Goal: Task Accomplishment & Management: Manage account settings

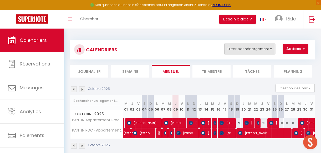
drag, startPoint x: 0, startPoint y: 0, endPoint x: 241, endPoint y: 51, distance: 246.6
click at [241, 51] on button "Filtrer par hébergement" at bounding box center [249, 49] width 50 height 11
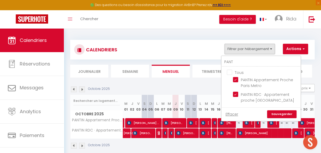
click at [126, 71] on li "Semaine" at bounding box center [130, 71] width 38 height 13
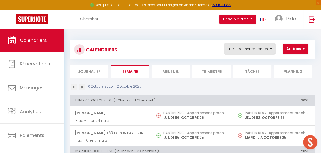
click at [254, 45] on button "Filtrer par hébergement" at bounding box center [249, 49] width 50 height 11
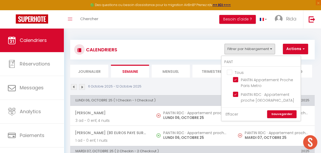
click at [228, 113] on link "Effacer" at bounding box center [231, 115] width 13 height 6
checkbox input "false"
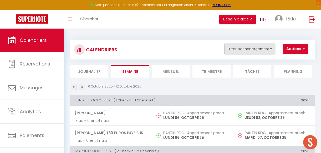
click at [243, 45] on button "Filtrer par hébergement" at bounding box center [249, 49] width 50 height 11
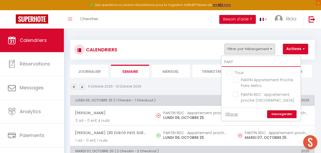
click at [236, 60] on input "PANT" at bounding box center [260, 62] width 79 height 9
type input "PAN"
checkbox input "false"
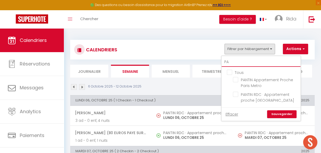
type input "P"
checkbox input "false"
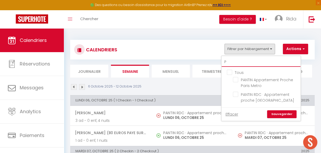
checkbox input "false"
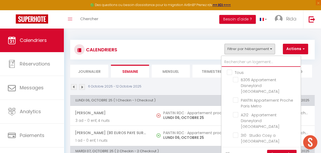
type input "t"
checkbox input "false"
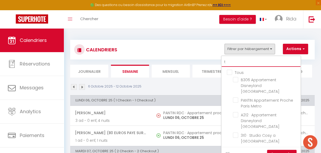
checkbox input "false"
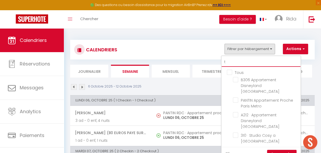
checkbox input "false"
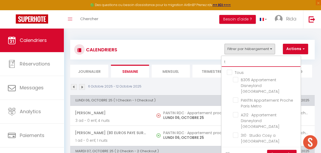
checkbox input "false"
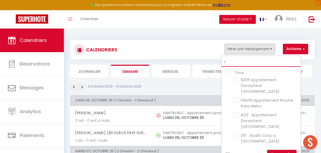
checkbox input "false"
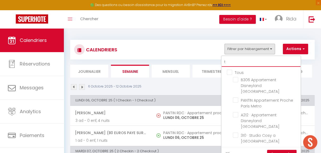
checkbox input "false"
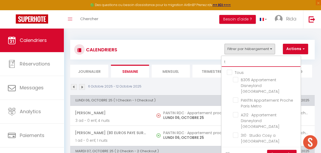
checkbox input "false"
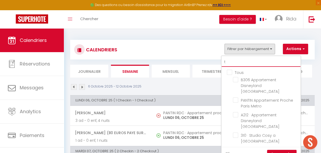
type input "to"
checkbox input "false"
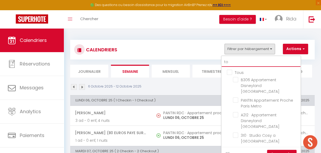
checkbox input "false"
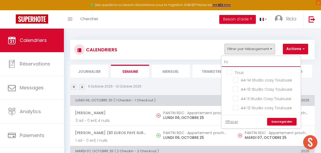
type input "tou"
checkbox input "false"
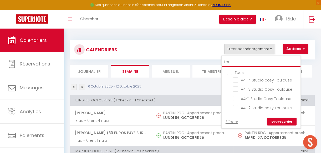
checkbox input "false"
type input "toul"
checkbox input "false"
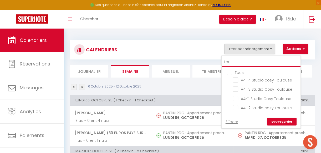
checkbox input "false"
type input "toul"
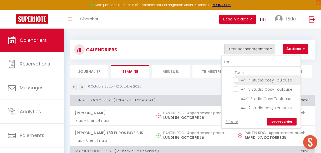
click at [237, 80] on input "A4-14 Studio cosy Toulouse" at bounding box center [266, 79] width 66 height 5
checkbox input "true"
checkbox input "false"
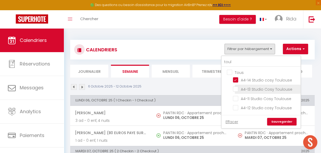
click at [236, 87] on input "A4-13 Studio Cosy Toulouse" at bounding box center [266, 88] width 66 height 5
checkbox input "true"
checkbox input "false"
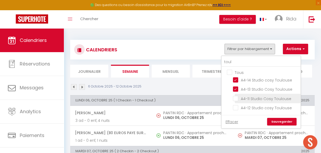
click at [235, 97] on input "A4-11 Studio Cosy Toulouse" at bounding box center [266, 98] width 66 height 5
checkbox input "true"
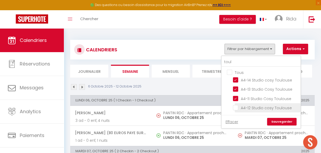
click at [236, 108] on input "A4-12 Studio cosy Toulouse" at bounding box center [266, 107] width 66 height 5
checkbox input "true"
click at [282, 123] on link "Sauvegarder" at bounding box center [281, 122] width 29 height 8
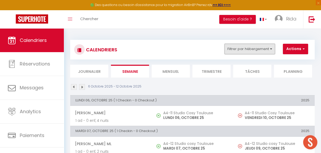
click at [255, 51] on button "Filtrer par hébergement" at bounding box center [249, 49] width 50 height 11
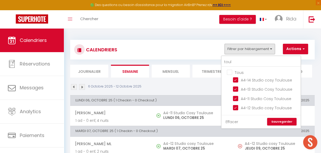
click at [234, 121] on link "Effacer" at bounding box center [231, 122] width 13 height 6
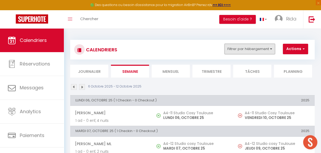
click at [241, 47] on button "Filtrer par hébergement" at bounding box center [249, 49] width 50 height 11
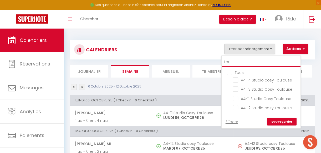
type input "tou"
checkbox input "false"
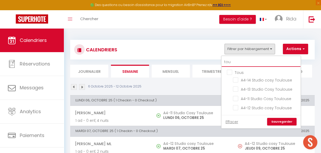
checkbox input "false"
type input "t"
checkbox input "false"
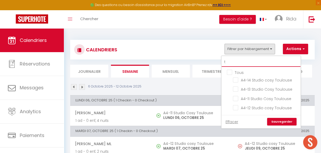
checkbox input "false"
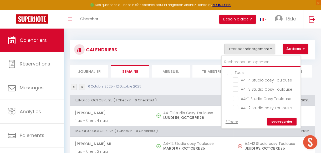
checkbox input "false"
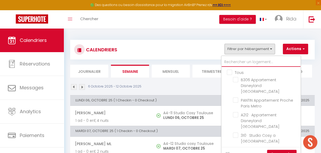
type input "p"
checkbox input "false"
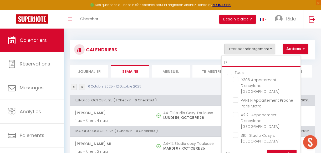
checkbox input "false"
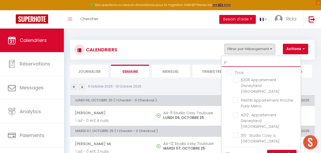
checkbox input "false"
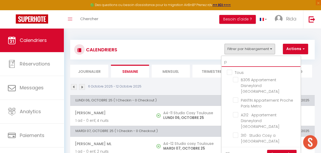
checkbox input "false"
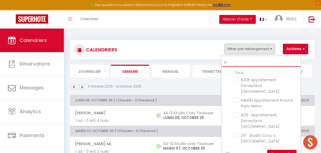
checkbox input "false"
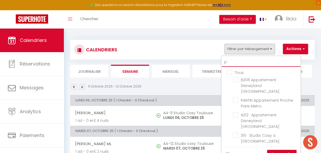
checkbox input "false"
type input "pe"
checkbox input "false"
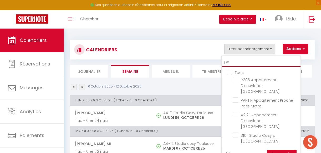
checkbox input "false"
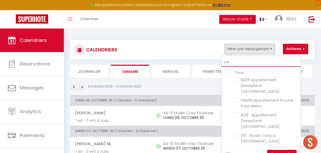
checkbox input "false"
type input "per"
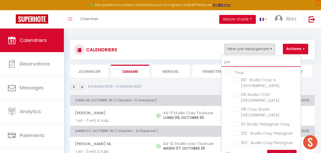
checkbox input "false"
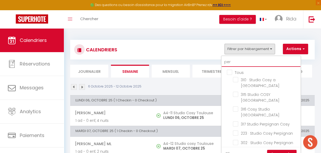
checkbox input "false"
type input "perp"
checkbox input "false"
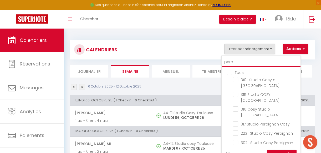
checkbox input "false"
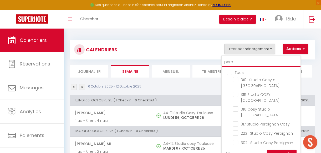
checkbox input "false"
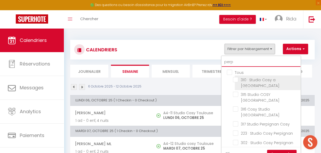
type input "perp"
click at [236, 78] on input "310 · Studio Cosy a [GEOGRAPHIC_DATA]" at bounding box center [266, 79] width 66 height 5
checkbox input "true"
checkbox input "false"
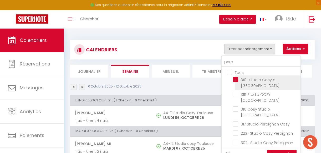
checkbox input "false"
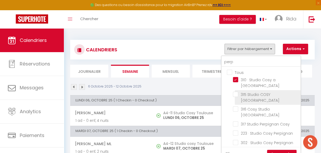
click at [236, 92] on input "315 Studio COSY [GEOGRAPHIC_DATA]" at bounding box center [266, 94] width 66 height 5
checkbox input "true"
checkbox input "false"
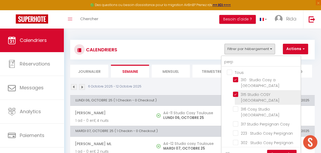
checkbox input "false"
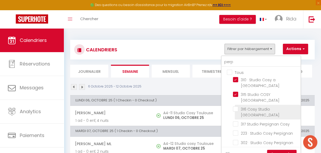
click at [235, 107] on input "316 Cosy Studio [GEOGRAPHIC_DATA]" at bounding box center [266, 109] width 66 height 5
checkbox input "true"
checkbox input "false"
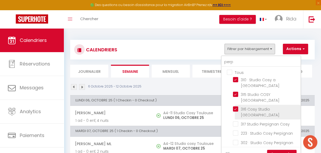
checkbox input "false"
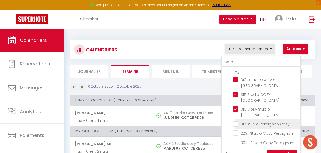
click at [235, 121] on input "317 Studio Perpignan Cosy" at bounding box center [266, 123] width 66 height 5
checkbox input "true"
checkbox input "false"
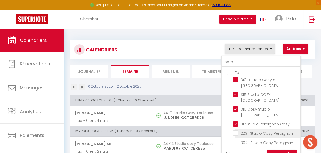
click at [236, 131] on input "223 · Studio Cosy Perpignan" at bounding box center [266, 133] width 66 height 5
checkbox input "true"
checkbox input "false"
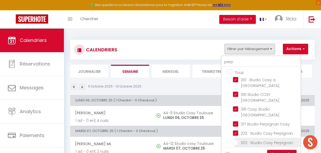
click at [235, 140] on input "302 · Studio Cosy Perpignan" at bounding box center [266, 142] width 66 height 5
checkbox input "true"
click at [235, 149] on input "314 · 314 Cosy Studio [GEOGRAPHIC_DATA]" at bounding box center [266, 151] width 66 height 5
checkbox input "true"
click at [277, 150] on link "Sauvegarder" at bounding box center [281, 154] width 29 height 8
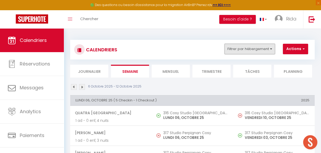
click at [245, 45] on button "Filtrer par hébergement" at bounding box center [249, 49] width 50 height 11
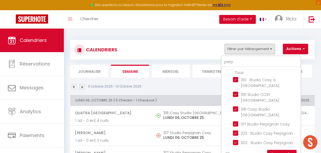
click at [230, 151] on link "Effacer" at bounding box center [231, 154] width 13 height 6
checkbox input "false"
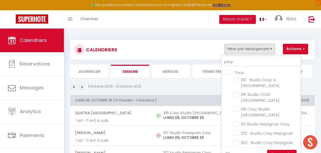
checkbox input "false"
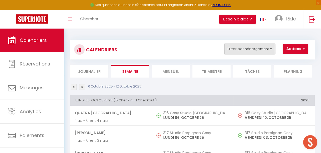
click at [258, 52] on button "Filtrer par hébergement" at bounding box center [249, 49] width 50 height 11
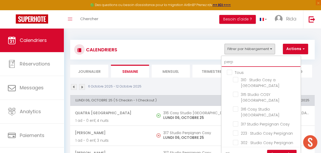
click at [244, 65] on input "perp" at bounding box center [260, 62] width 79 height 9
type input "per"
checkbox input "false"
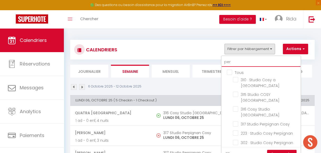
checkbox input "false"
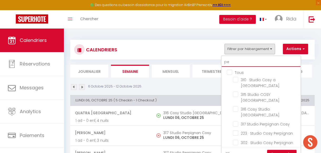
type input "p"
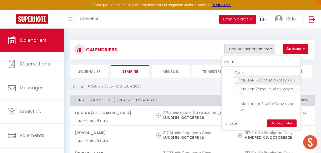
click at [236, 79] on input "MEULAN RDC Studio Cosy WI-FI" at bounding box center [266, 79] width 66 height 5
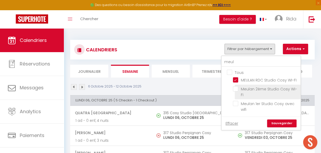
click at [236, 87] on input "Meulan 2ème Studio Cosy Wi-Fi" at bounding box center [266, 88] width 66 height 5
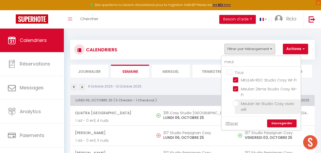
click at [236, 102] on input "Meulan 1er Studio Cosy avec wifi" at bounding box center [266, 103] width 66 height 5
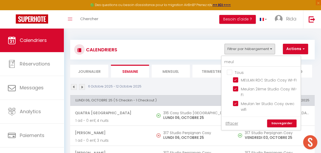
click at [286, 124] on link "Sauvegarder" at bounding box center [281, 124] width 29 height 8
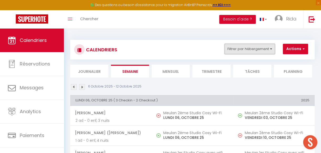
click at [259, 47] on button "Filtrer par hébergement" at bounding box center [249, 49] width 50 height 11
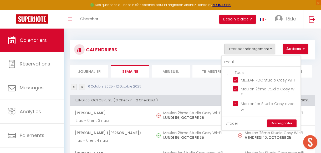
click at [235, 123] on link "Effacer" at bounding box center [231, 124] width 13 height 6
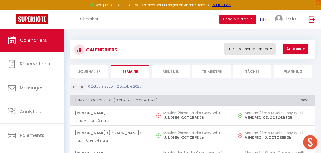
click at [262, 48] on button "Filtrer par hébergement" at bounding box center [249, 49] width 50 height 11
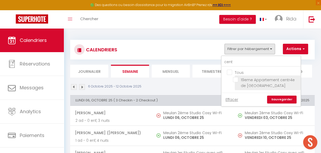
click at [236, 79] on input "19eme Appartement centr4e de [GEOGRAPHIC_DATA]" at bounding box center [266, 79] width 66 height 5
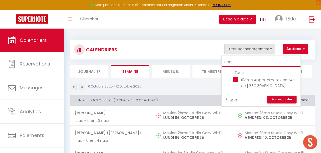
click at [243, 64] on input "cent" at bounding box center [260, 62] width 79 height 9
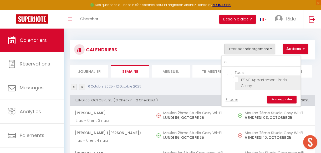
click at [236, 80] on input "17EME Appartement Paris Clichy" at bounding box center [266, 79] width 66 height 5
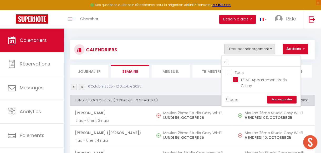
click at [278, 101] on link "Sauvegarder" at bounding box center [281, 100] width 29 height 8
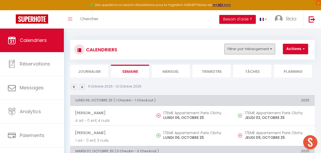
click at [242, 49] on button "Filtrer par hébergement" at bounding box center [249, 49] width 50 height 11
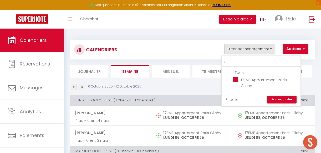
click at [234, 100] on link "Effacer" at bounding box center [231, 100] width 13 height 6
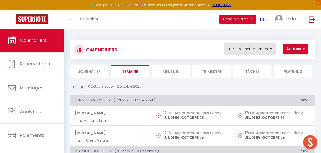
click at [254, 48] on button "Filtrer par hébergement" at bounding box center [249, 49] width 50 height 11
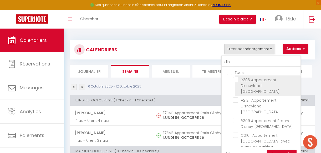
click at [234, 79] on input "B306 Appartement Disneyland [GEOGRAPHIC_DATA]" at bounding box center [266, 79] width 66 height 5
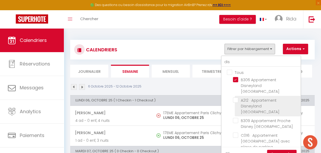
click at [236, 98] on input "A212 · Appartement Disneyland [GEOGRAPHIC_DATA]" at bounding box center [266, 100] width 66 height 5
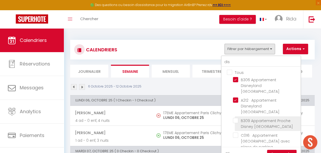
click at [235, 118] on input "B309 Appartement Proche Disney [GEOGRAPHIC_DATA]" at bounding box center [266, 120] width 66 height 5
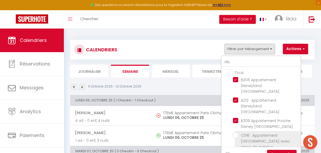
click at [235, 133] on input "C016 · Appartement [GEOGRAPHIC_DATA] avec place de parking" at bounding box center [266, 135] width 66 height 5
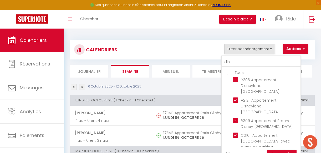
click at [236, 153] on input "B206 · Appartement proche [GEOGRAPHIC_DATA]" at bounding box center [266, 155] width 66 height 5
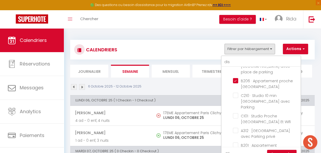
scroll to position [76, 0]
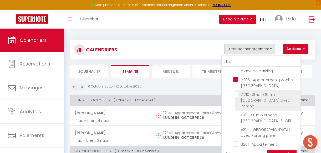
click at [237, 92] on input "C210 · Studio 10 min [GEOGRAPHIC_DATA] avec Parking" at bounding box center [266, 94] width 66 height 5
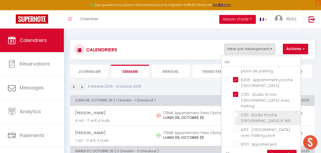
click at [236, 112] on input "C101 · Studio Proche [GEOGRAPHIC_DATA] Et Wifi" at bounding box center [266, 114] width 66 height 5
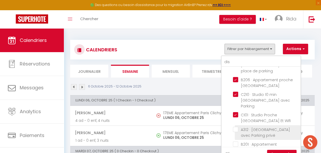
click at [235, 127] on input "A312 · [GEOGRAPHIC_DATA] avec Parking privé" at bounding box center [266, 129] width 66 height 5
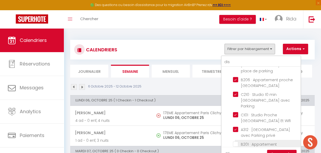
click at [235, 142] on input "B201 · Appartement Disneyland [GEOGRAPHIC_DATA]" at bounding box center [266, 144] width 66 height 5
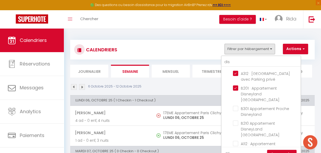
scroll to position [143, 0]
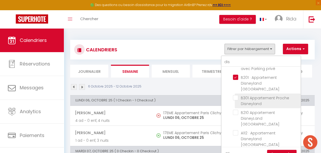
click at [236, 95] on input "B301 Appartement Proche Disneyland" at bounding box center [266, 97] width 66 height 5
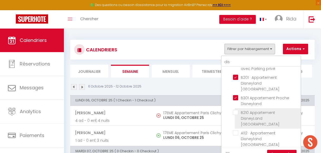
click at [235, 110] on input "B210 Appartement DisneyLand [GEOGRAPHIC_DATA]" at bounding box center [266, 112] width 66 height 5
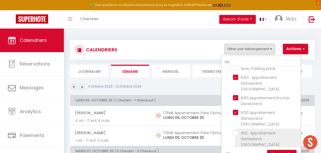
click at [236, 131] on input "A112 · Appartement Disneyland [GEOGRAPHIC_DATA]" at bounding box center [266, 133] width 66 height 5
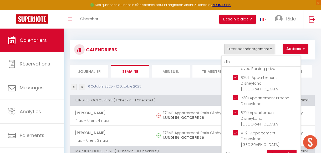
click at [236, 151] on input "C301 · Appartement Disneyland [GEOGRAPHIC_DATA]" at bounding box center [266, 153] width 66 height 5
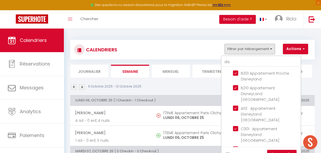
scroll to position [174, 0]
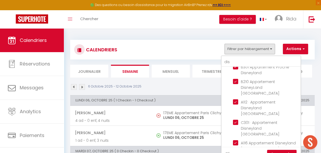
click at [281, 152] on link "Sauvegarder" at bounding box center [281, 154] width 29 height 8
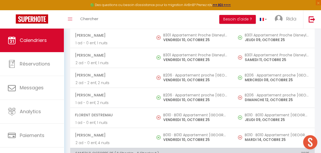
scroll to position [1785, 0]
